Goal: Task Accomplishment & Management: Use online tool/utility

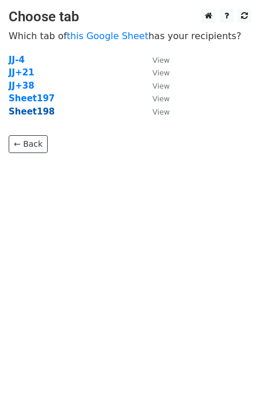
click at [26, 112] on strong "Sheet198" at bounding box center [32, 111] width 46 height 10
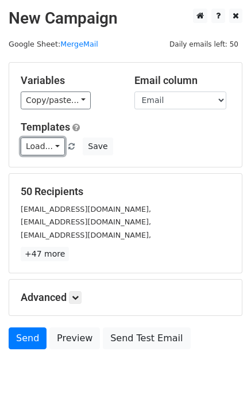
click at [44, 150] on link "Load..." at bounding box center [43, 146] width 44 height 18
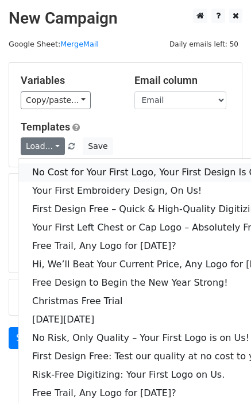
click at [68, 174] on link "No Cost for Your First Logo, Your First Design Is On Us!" at bounding box center [157, 172] width 278 height 18
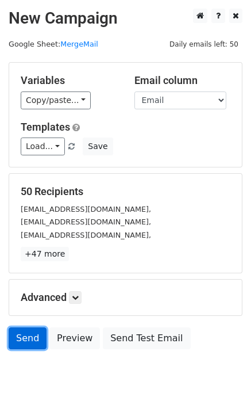
click at [14, 335] on link "Send" at bounding box center [28, 338] width 38 height 22
